Goal: Task Accomplishment & Management: Use online tool/utility

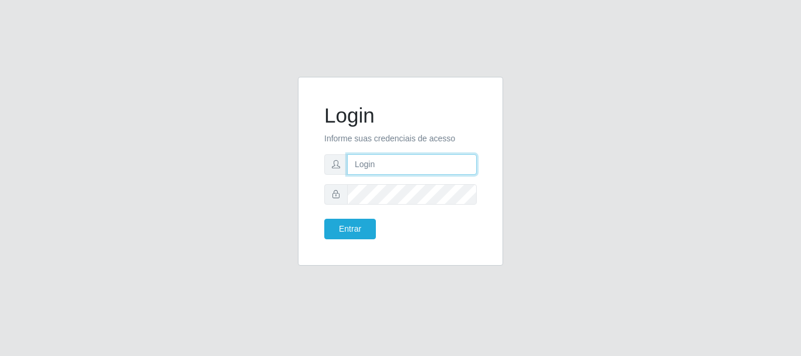
click at [455, 162] on input "text" at bounding box center [412, 164] width 130 height 21
type input "[EMAIL_ADDRESS][DOMAIN_NAME]"
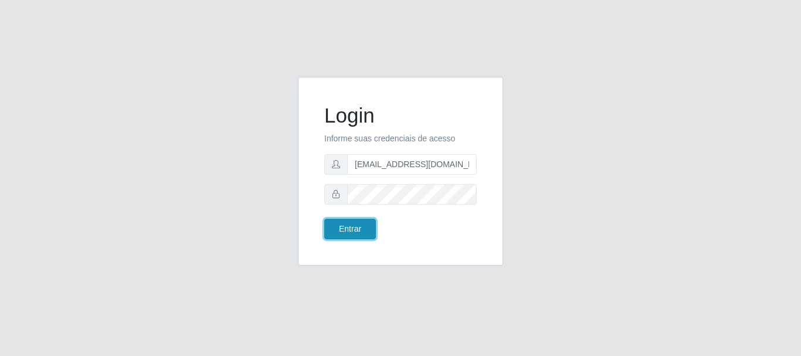
click at [357, 228] on button "Entrar" at bounding box center [350, 229] width 52 height 21
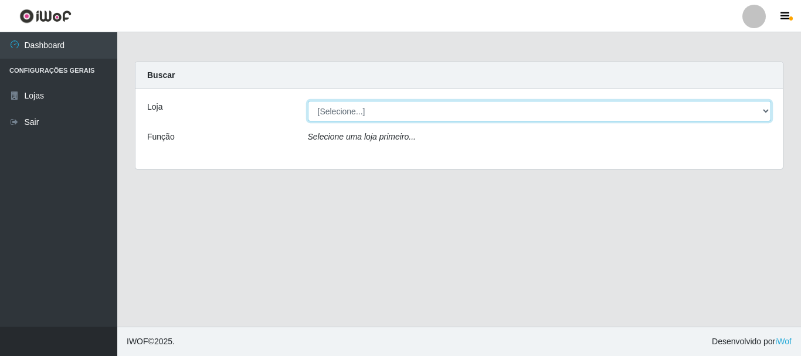
click at [768, 108] on select "[Selecione...] SuperFácil Atacado - Rodoviária" at bounding box center [540, 111] width 464 height 21
select select "400"
click at [308, 101] on select "[Selecione...] SuperFácil Atacado - Rodoviária" at bounding box center [540, 111] width 464 height 21
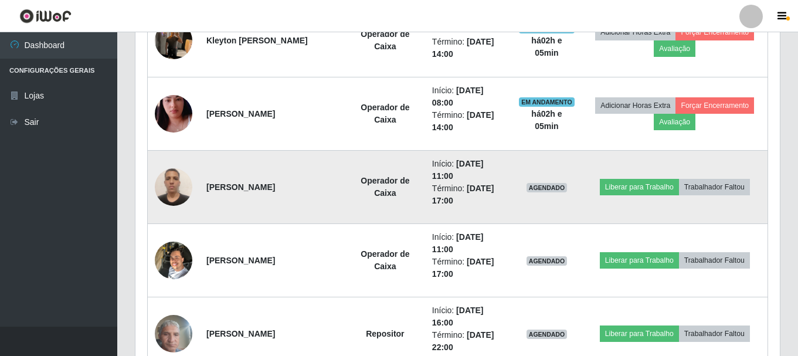
scroll to position [645, 0]
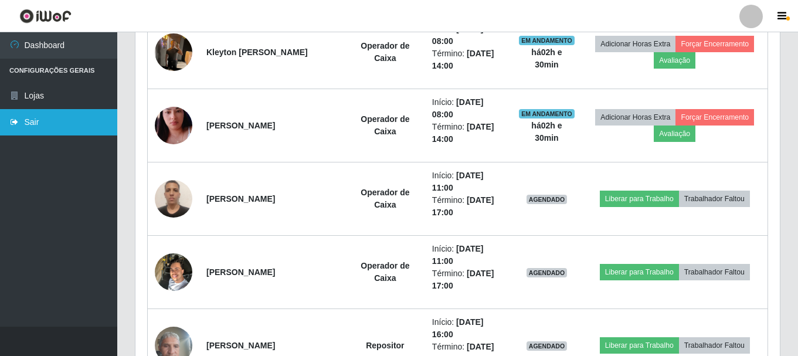
click at [27, 121] on link "Sair" at bounding box center [58, 122] width 117 height 26
